Goal: Task Accomplishment & Management: Complete application form

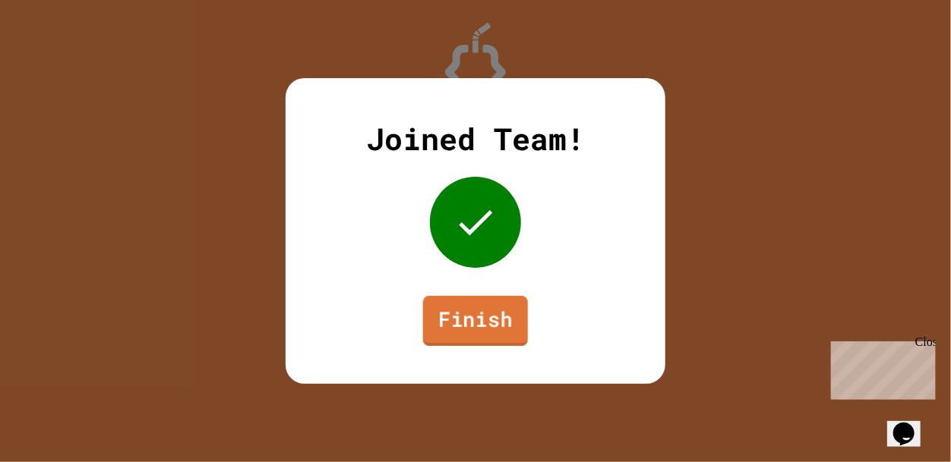
click at [480, 326] on link "Finish" at bounding box center [475, 321] width 105 height 50
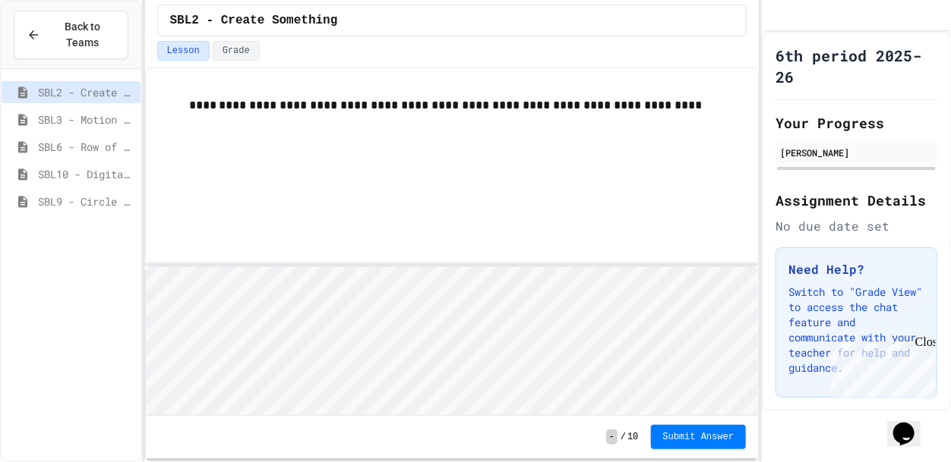
scroll to position [1, 0]
click at [528, 71] on div "**********" at bounding box center [452, 165] width 614 height 197
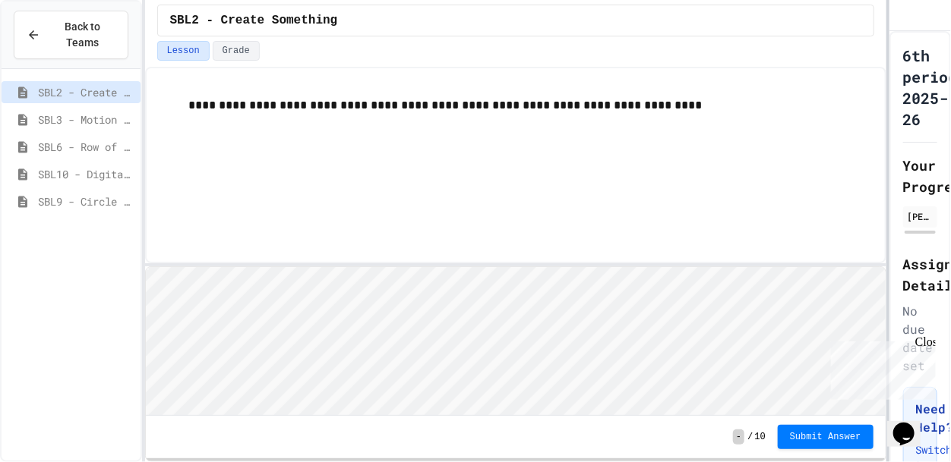
click at [888, 213] on div at bounding box center [887, 231] width 3 height 462
click at [101, 177] on span "SBL10 - Digital Story" at bounding box center [86, 174] width 96 height 16
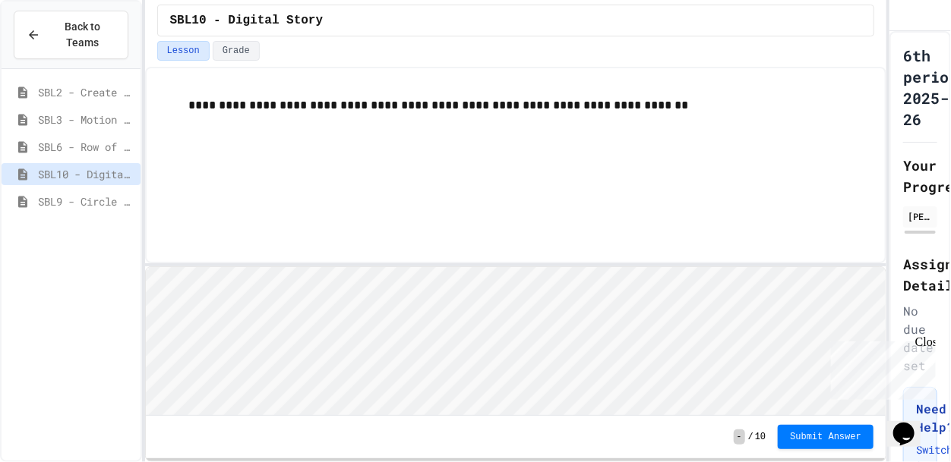
click at [98, 91] on span "SBL2 - Create Something" at bounding box center [86, 92] width 96 height 16
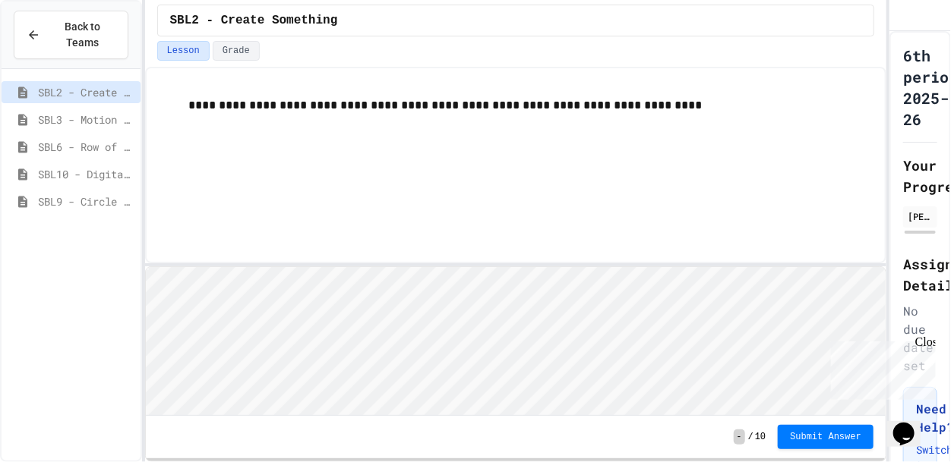
scroll to position [1, 0]
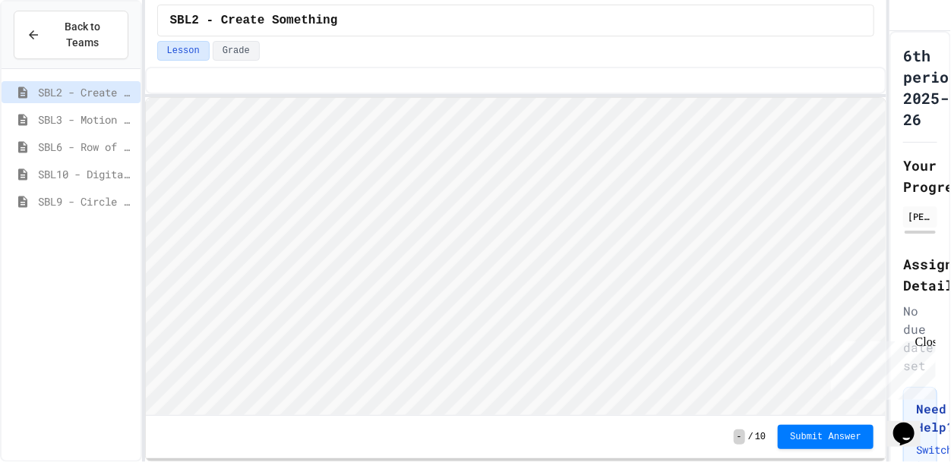
click at [591, 87] on div "**********" at bounding box center [515, 265] width 741 height 396
click at [925, 341] on div "Close" at bounding box center [923, 344] width 19 height 19
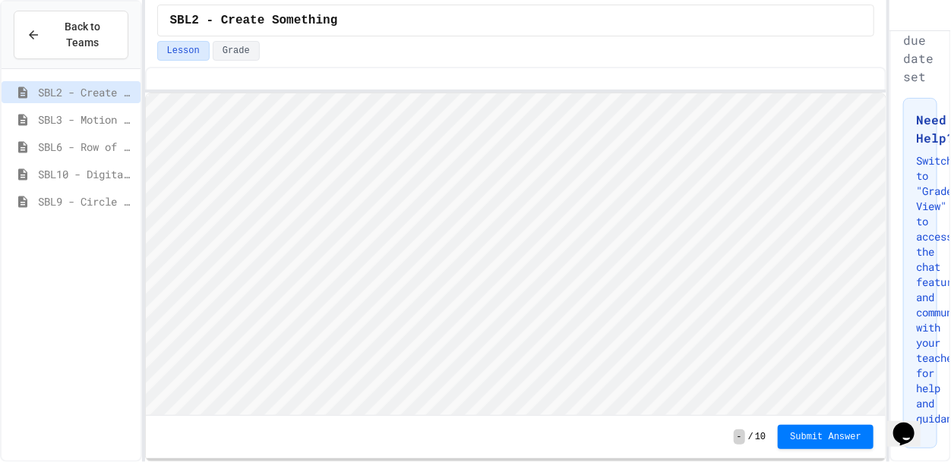
scroll to position [0, 0]
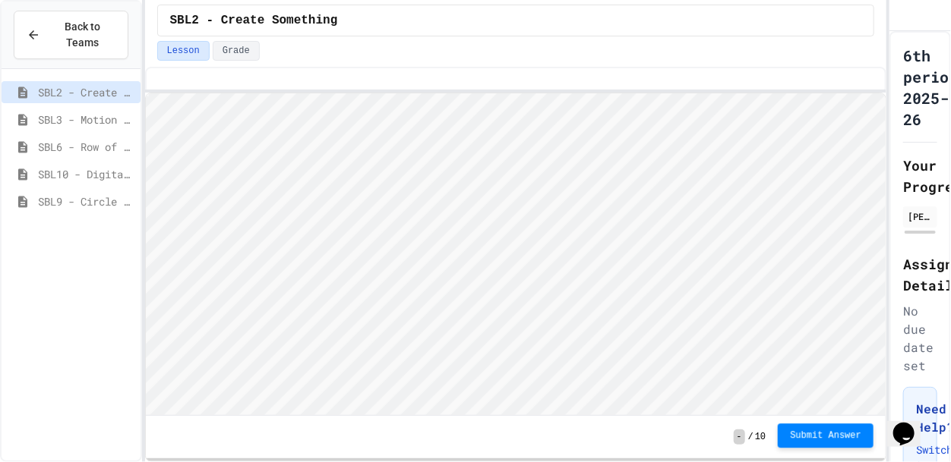
click at [819, 440] on span "Submit Answer" at bounding box center [825, 436] width 71 height 12
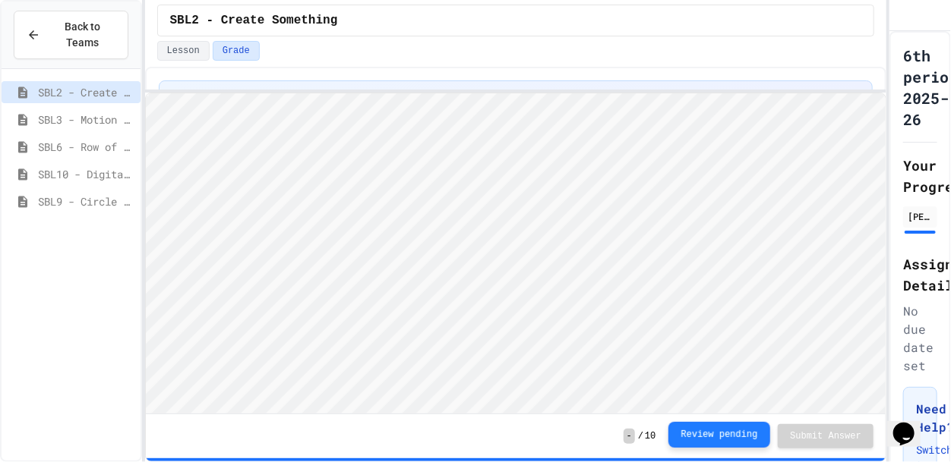
click at [741, 440] on button "Review pending" at bounding box center [719, 435] width 103 height 26
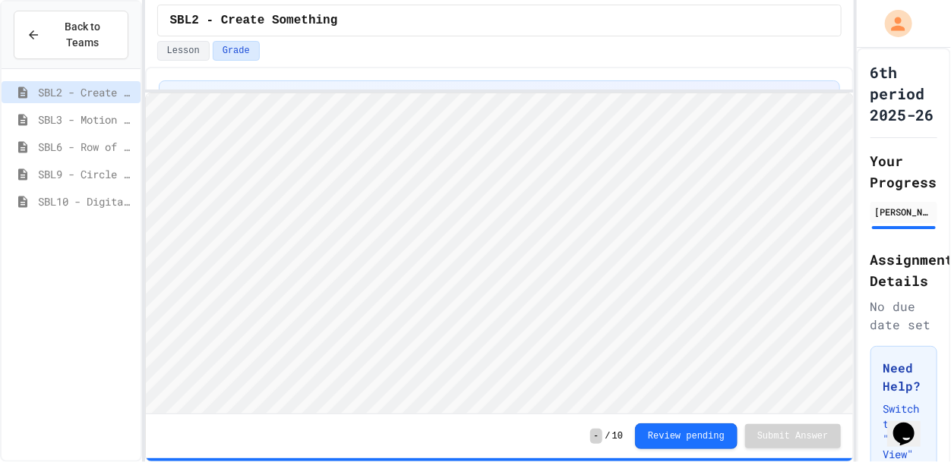
scroll to position [1, 0]
click at [904, 431] on icon "Chat widget" at bounding box center [902, 433] width 21 height 23
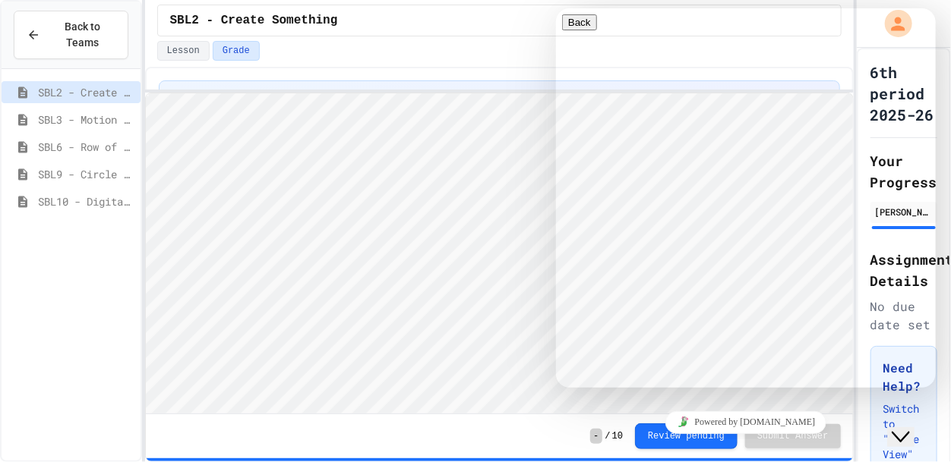
click at [867, 449] on div "Chat now! We typically reply in a few minutes" at bounding box center [744, 468] width 367 height 39
click at [555, 8] on textarea at bounding box center [555, 8] width 0 height 0
type textarea "**********"
click at [749, 418] on link "Powered by tawk.to" at bounding box center [745, 422] width 162 height 23
click at [598, 43] on button "Menu" at bounding box center [579, 51] width 37 height 16
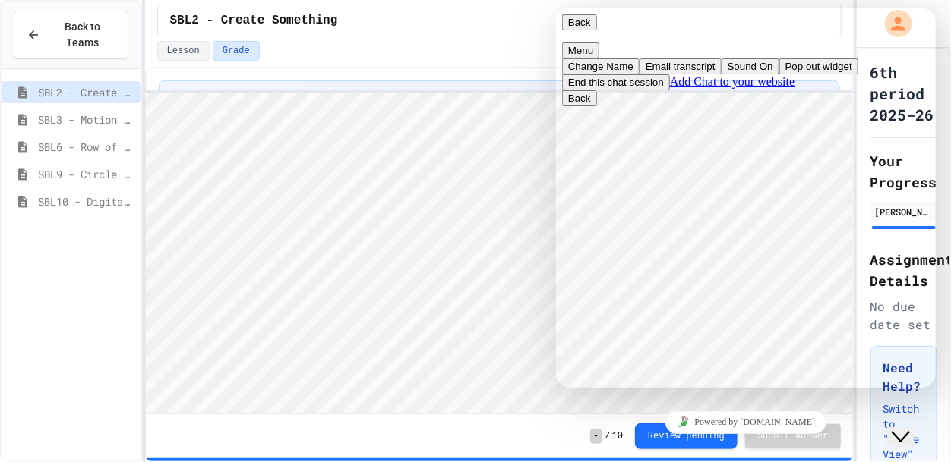
click at [589, 28] on span "Back" at bounding box center [578, 22] width 23 height 11
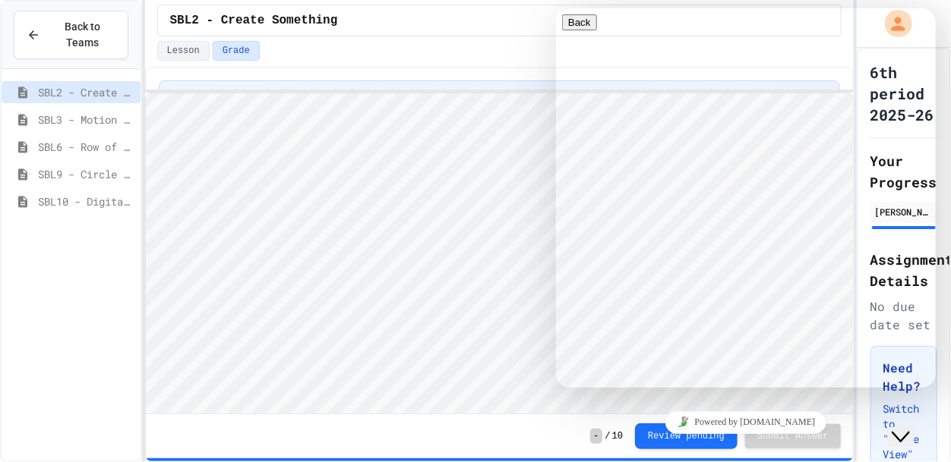
click at [462, 42] on div "Lesson Grade" at bounding box center [499, 51] width 684 height 20
click at [910, 437] on button "Close Chat This icon closes the chat window." at bounding box center [899, 437] width 27 height 20
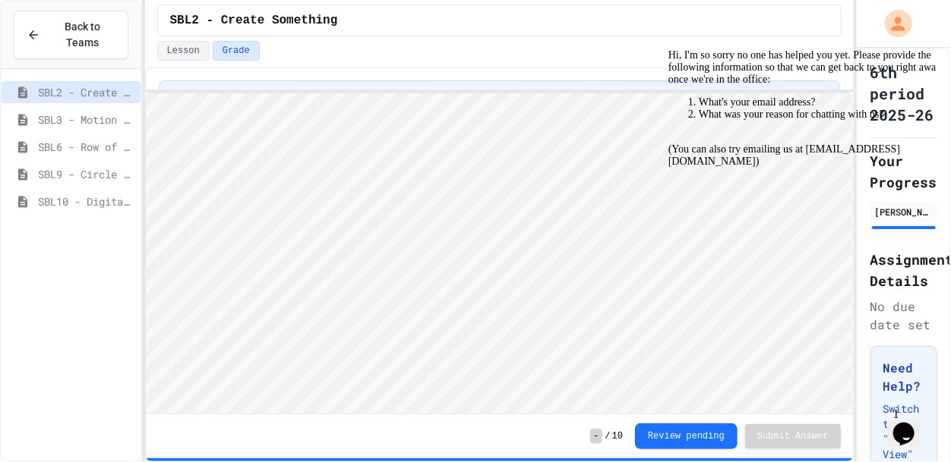
click at [906, 422] on icon "Chat widget" at bounding box center [902, 433] width 21 height 23
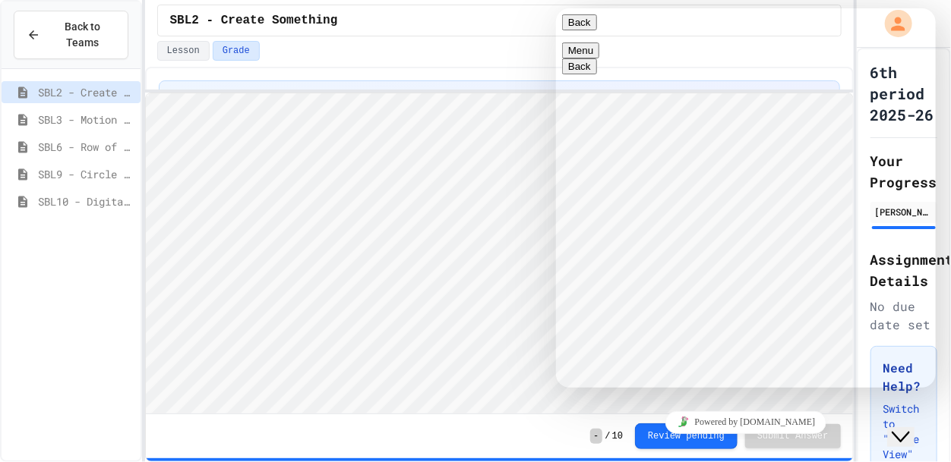
click at [903, 427] on icon "Close Chat This icon closes the chat window." at bounding box center [900, 436] width 18 height 18
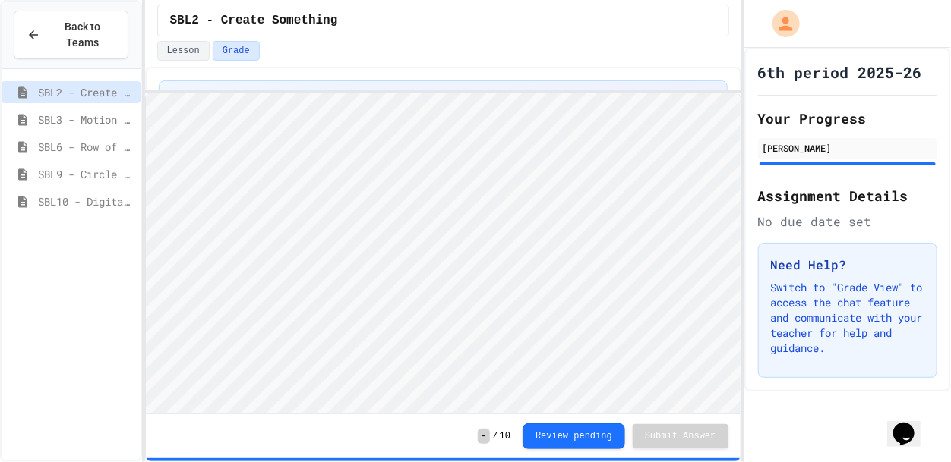
click at [724, 383] on div "Back to Teams SBL2 - Create Something SBL3 - Motion in Snap! SBL6 - Row of Poly…" at bounding box center [475, 231] width 951 height 462
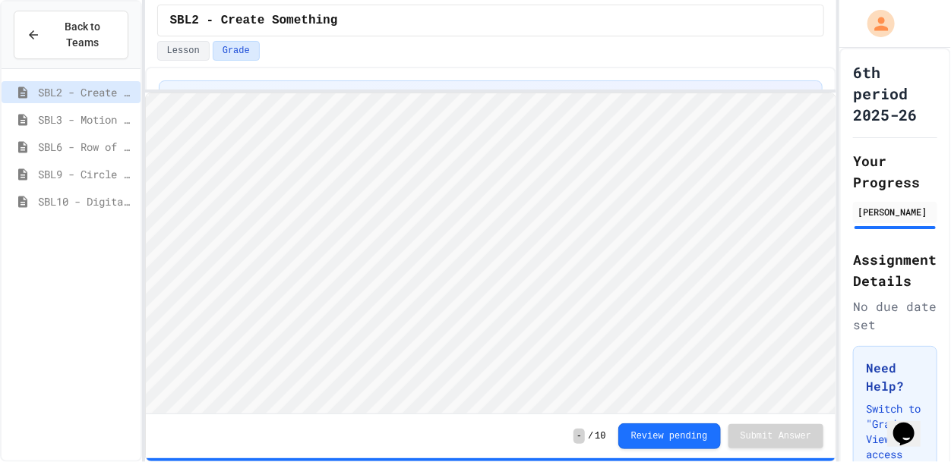
click at [836, 392] on div "Back to Teams SBL2 - Create Something SBL3 - Motion in Snap! SBL6 - Row of Poly…" at bounding box center [475, 231] width 951 height 462
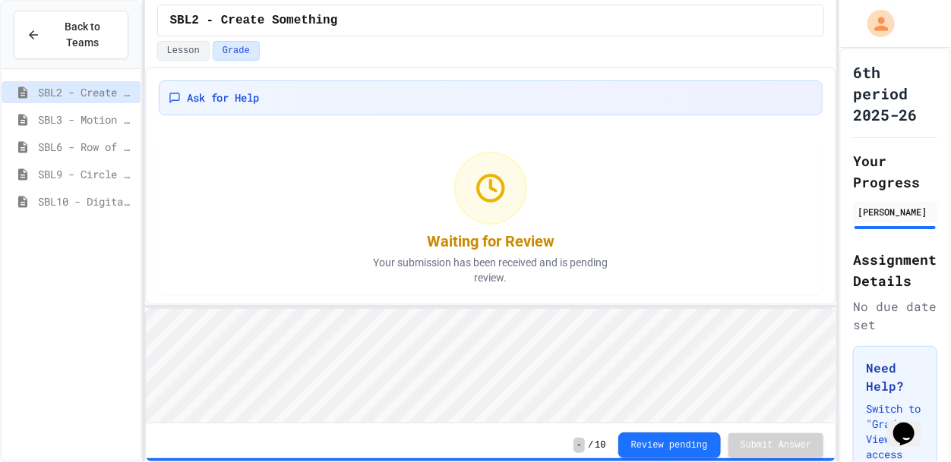
click at [624, 310] on div "Ask for Help Waiting for Review Your submission has been received and is pendin…" at bounding box center [491, 265] width 692 height 396
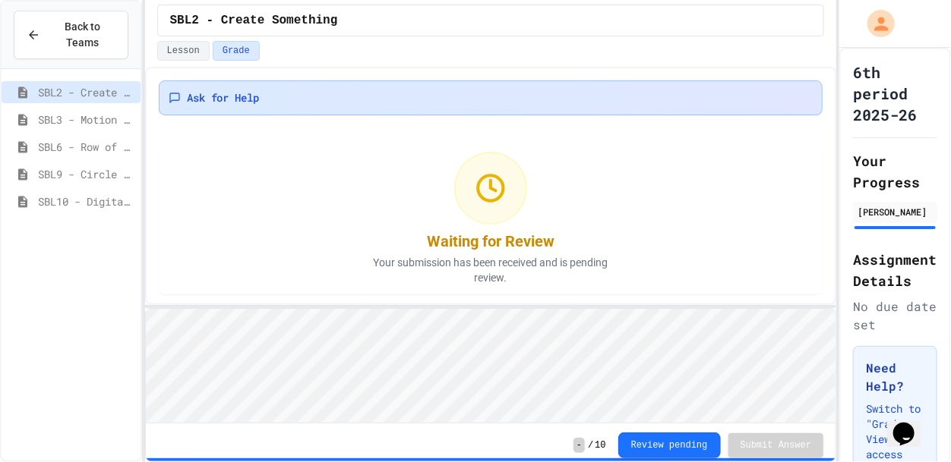
click at [456, 93] on div "Ask for Help" at bounding box center [491, 97] width 645 height 15
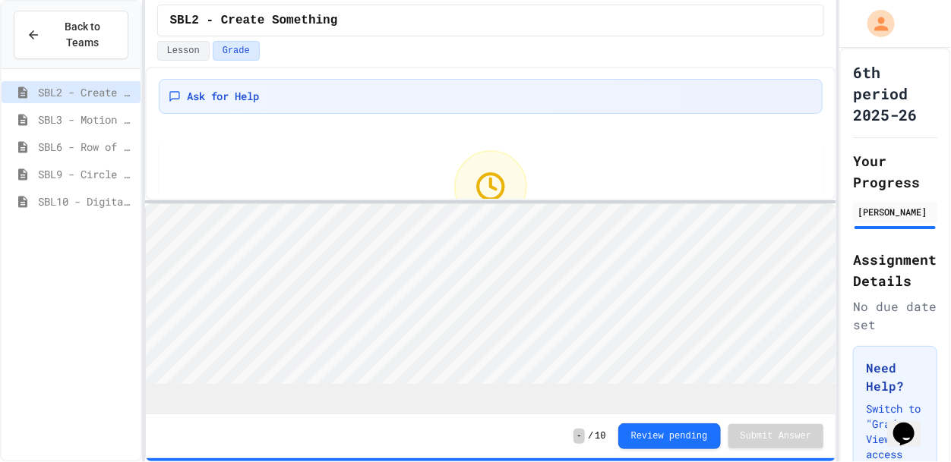
click at [663, 200] on div at bounding box center [491, 201] width 692 height 3
click at [873, 216] on div "[PERSON_NAME]" at bounding box center [894, 212] width 75 height 14
click at [881, 225] on div at bounding box center [895, 228] width 84 height 6
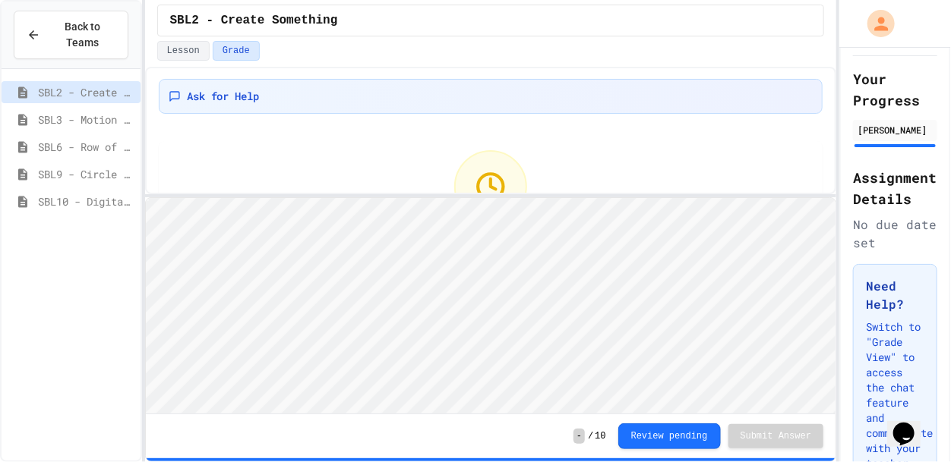
scroll to position [72, 0]
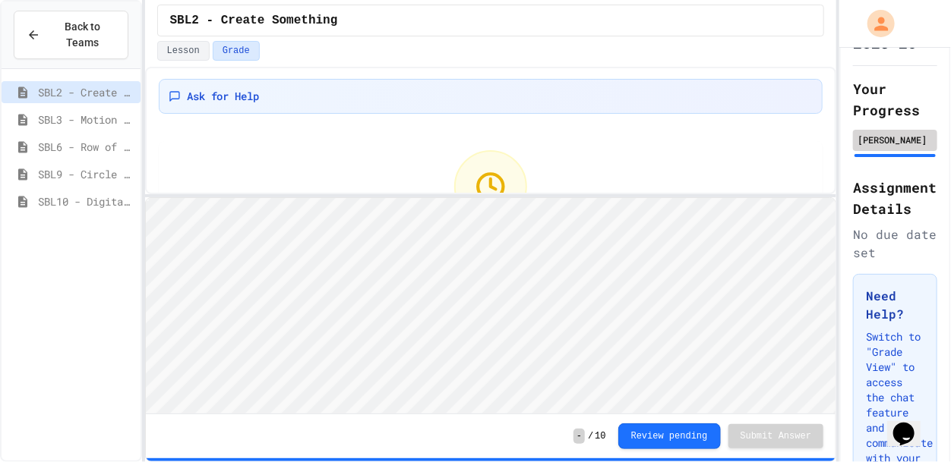
click at [885, 144] on div "[PERSON_NAME]" at bounding box center [894, 140] width 75 height 14
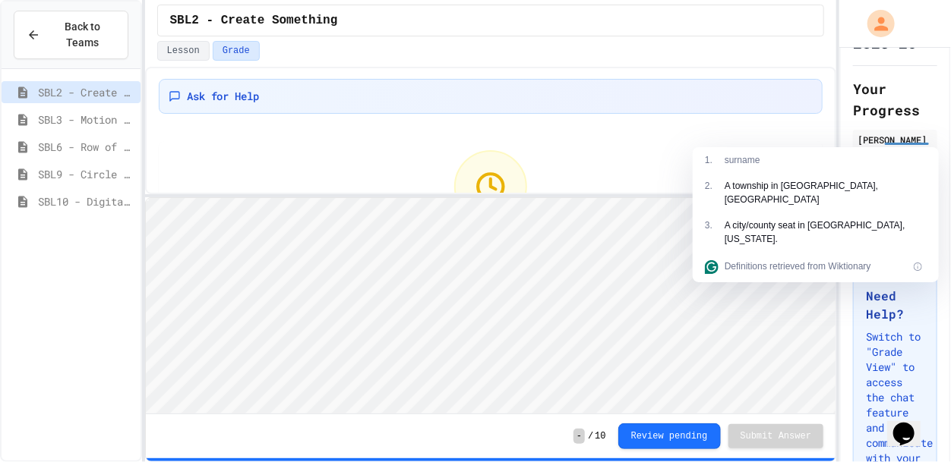
click at [889, 104] on h2 "Your Progress" at bounding box center [895, 99] width 84 height 43
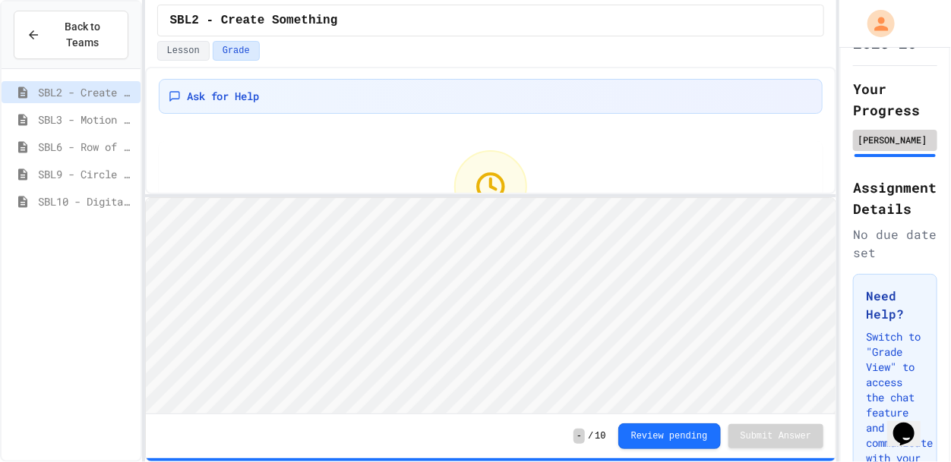
click at [872, 140] on div "[PERSON_NAME]" at bounding box center [894, 140] width 75 height 14
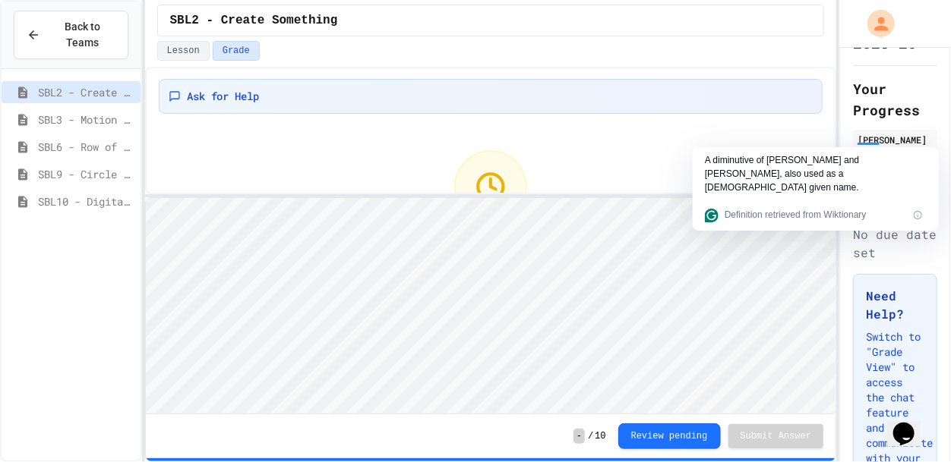
click at [909, 119] on h2 "Your Progress" at bounding box center [895, 99] width 84 height 43
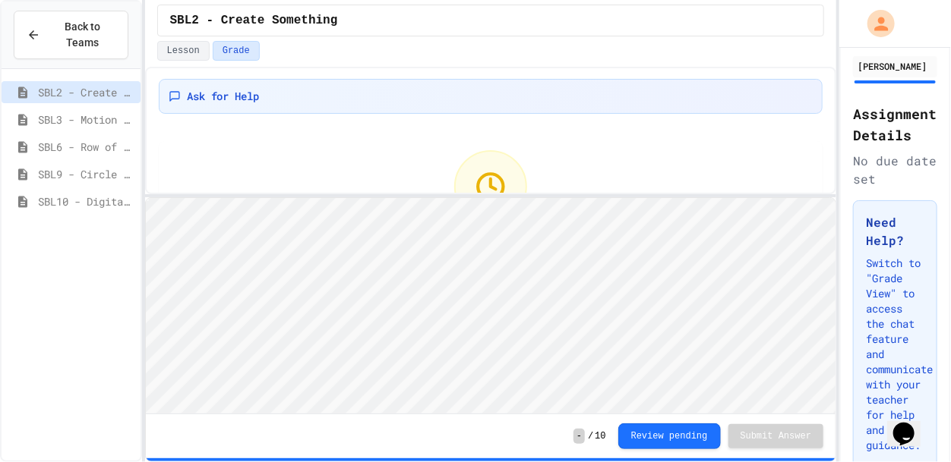
scroll to position [172, 0]
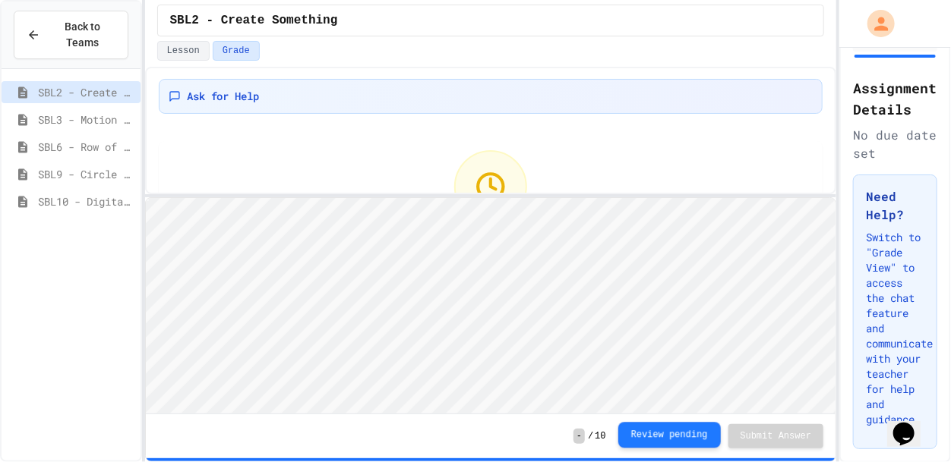
click at [702, 439] on button "Review pending" at bounding box center [669, 435] width 103 height 26
click at [165, 52] on button "Lesson" at bounding box center [183, 51] width 52 height 20
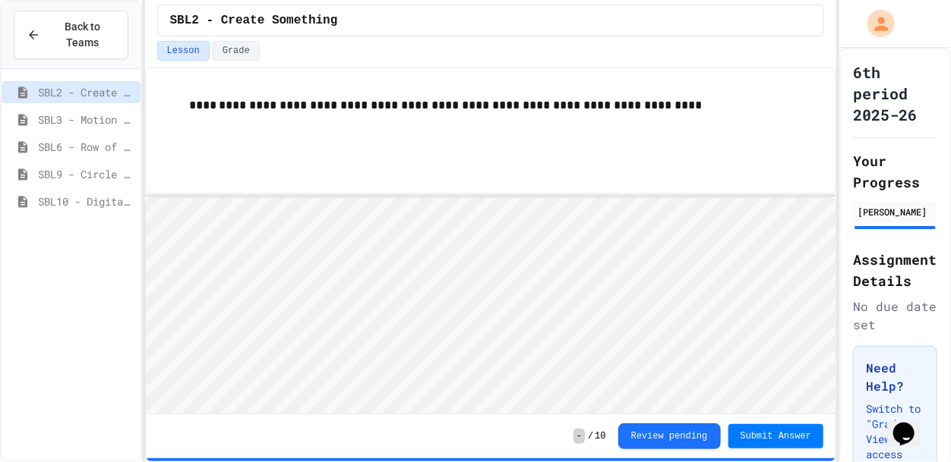
scroll to position [1, 0]
click at [778, 435] on span "Submit Answer" at bounding box center [775, 435] width 71 height 12
